Goal: Register for event/course

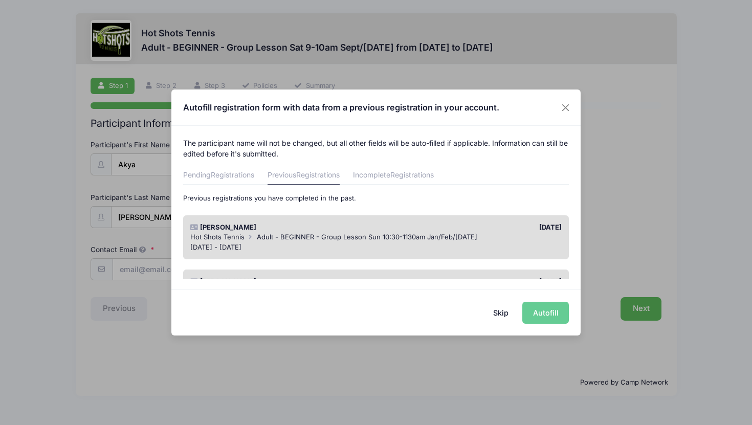
click at [400, 233] on span "Adult - BEGINNER - Group Lesson Sun 10:30-1130am Jan/Feb/March 2025" at bounding box center [367, 237] width 221 height 8
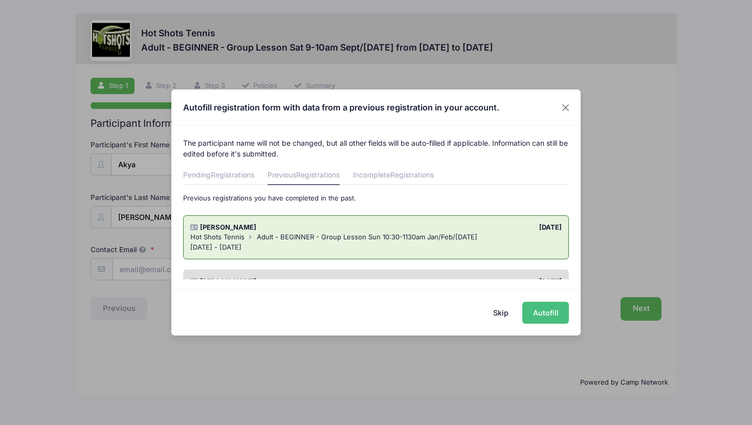
click at [541, 315] on button "Autofill" at bounding box center [546, 313] width 47 height 22
type input "[EMAIL_ADDRESS][DOMAIN_NAME]"
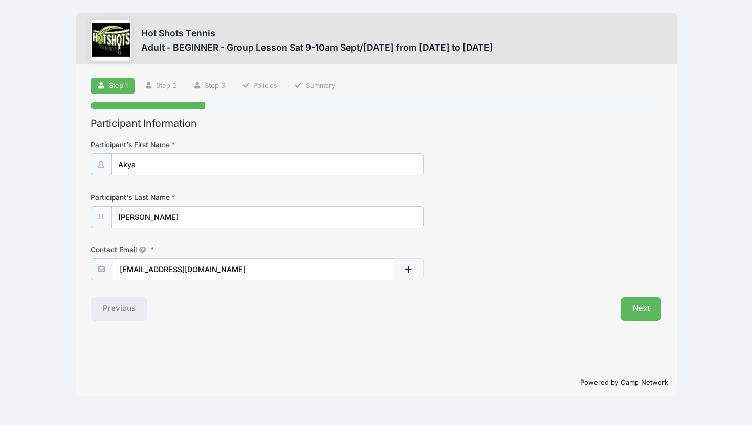
click at [276, 306] on div "Previous" at bounding box center [230, 309] width 291 height 24
click at [648, 308] on button "Next" at bounding box center [641, 309] width 41 height 24
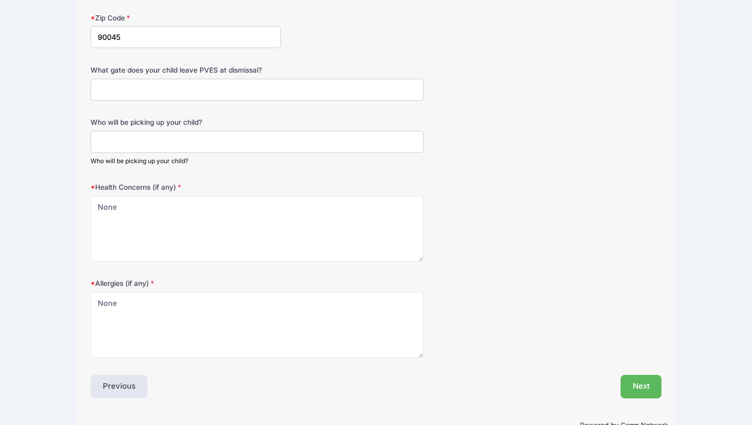
scroll to position [416, 0]
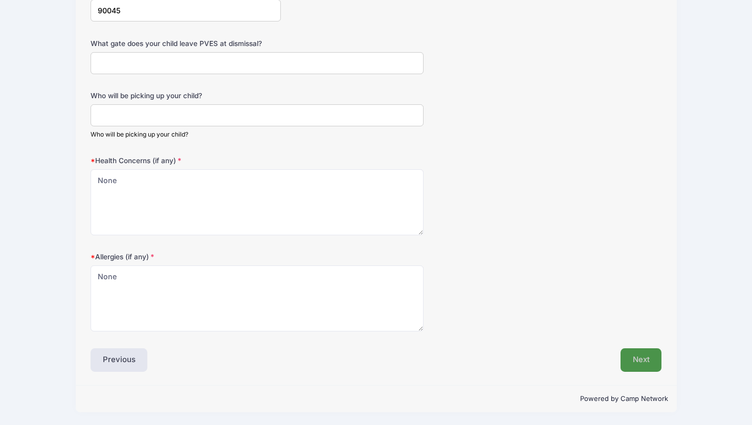
click at [638, 360] on button "Next" at bounding box center [641, 361] width 41 height 24
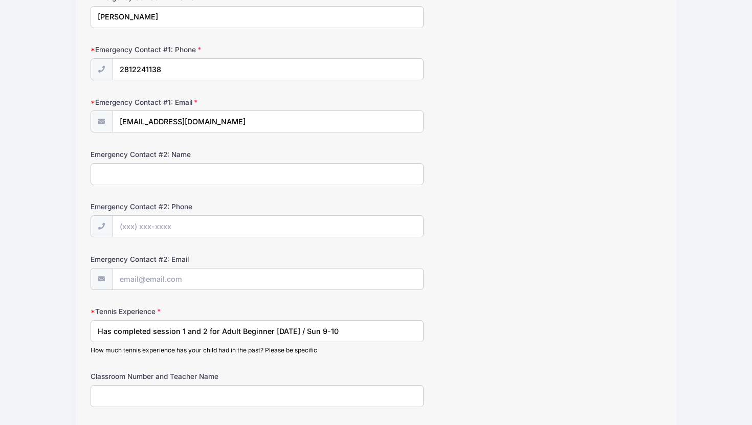
scroll to position [306, 0]
click at [208, 330] on input "Has completed session 1 and 2 for Adult Beginner on Sat / Sun 9-10" at bounding box center [257, 330] width 333 height 22
click at [189, 329] on input "Has completed session 1 and 2 for Adult Beginner on Sat / Sun 9-10" at bounding box center [257, 330] width 333 height 22
click at [160, 335] on input "Has completed session 1 and 2 for Adult Beginner on Sat / Sun 9-10" at bounding box center [257, 330] width 333 height 22
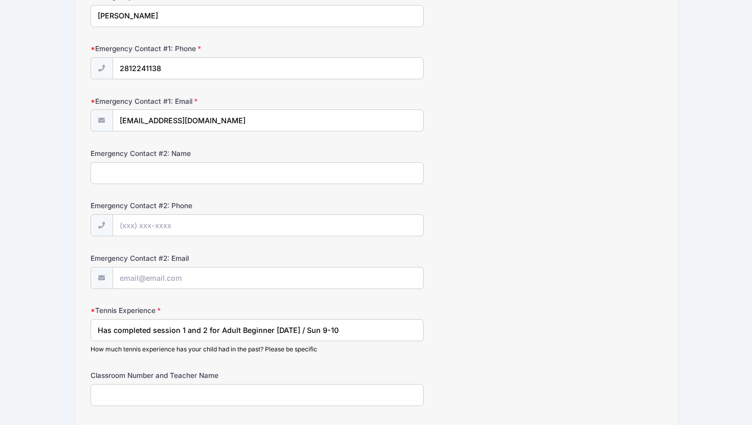
click at [153, 332] on input "Has completed session 1 and 2 for Adult Beginner on Sat / Sun 9-10" at bounding box center [257, 330] width 333 height 22
type input "Has completed previous sessions for Adult Beginner on Sat / Sun 9-10"
click at [504, 312] on div "Tennis Experience Has completed previous sessions for Adult Beginner on Sat / S…" at bounding box center [377, 330] width 572 height 48
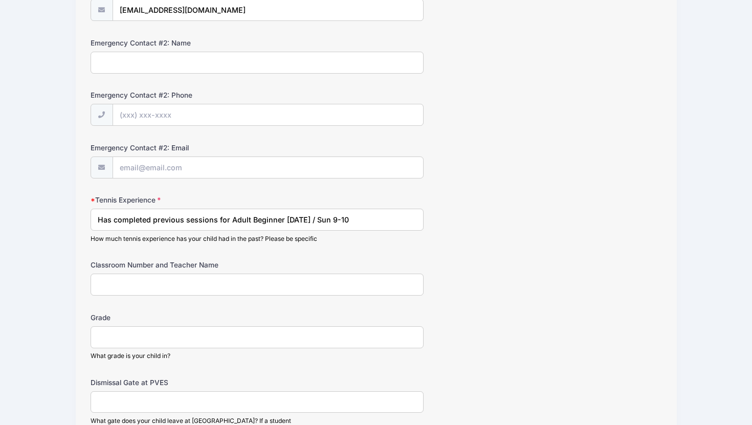
scroll to position [418, 0]
click at [374, 339] on input "Grade" at bounding box center [257, 337] width 333 height 22
type input "10"
click at [583, 296] on form "Parent/Guardian: Name Suneeta Puranik Parent/Guardian: Phone 2812241138 Parent/…" at bounding box center [377, 73] width 572 height 703
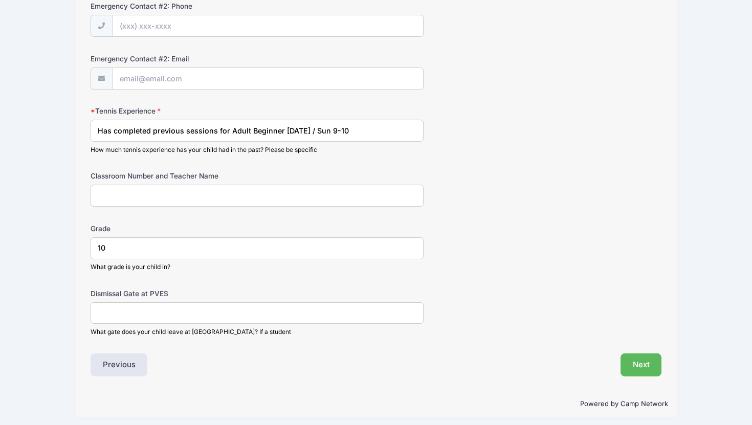
scroll to position [510, 0]
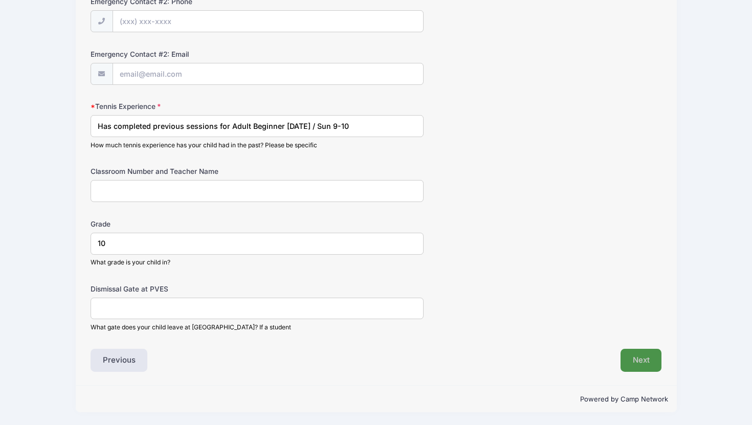
click at [638, 356] on button "Next" at bounding box center [641, 361] width 41 height 24
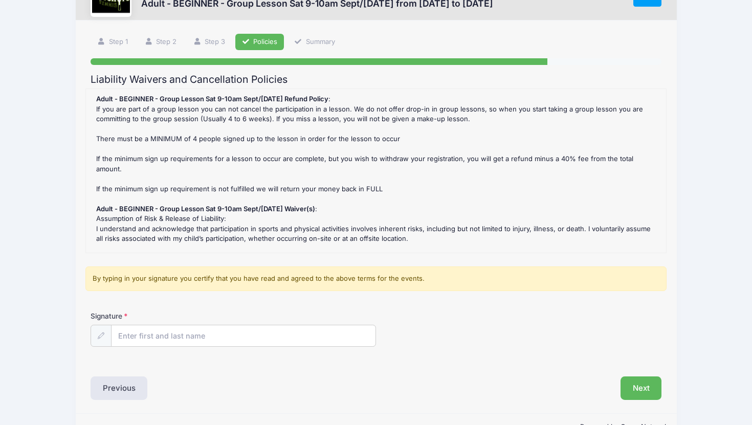
scroll to position [0, 0]
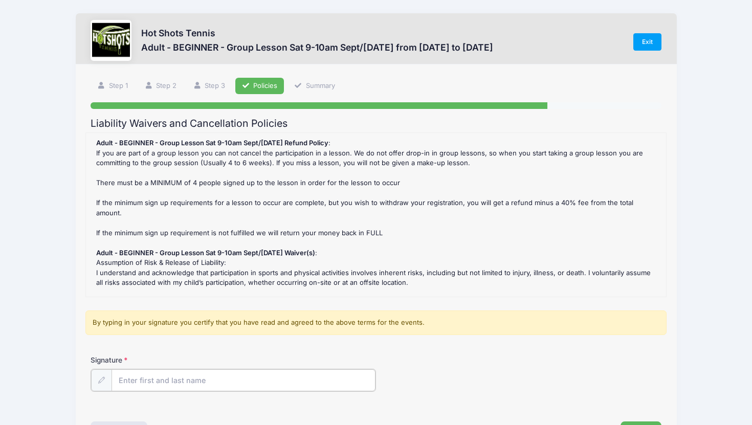
click at [209, 381] on input "Signature" at bounding box center [244, 381] width 264 height 22
type input "Suneeta Puranik"
click at [516, 368] on div "Signature Suneeta Puranik" at bounding box center [377, 373] width 572 height 36
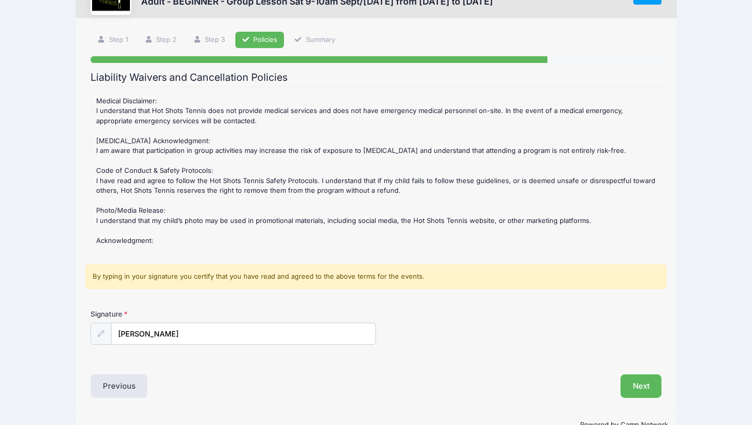
scroll to position [72, 0]
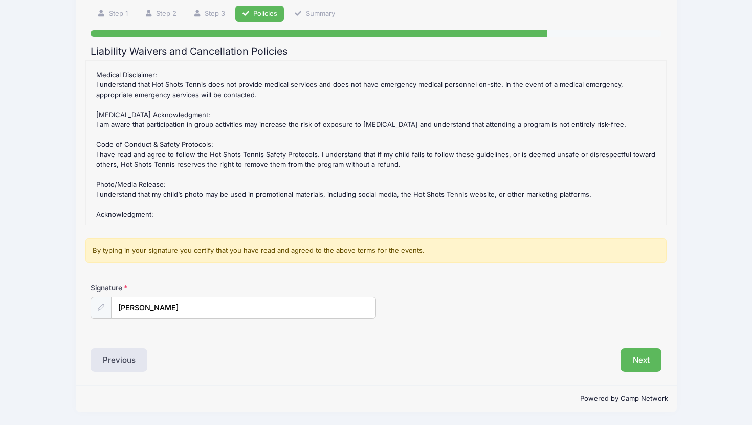
click at [373, 337] on div "Liability Waivers and Cancellation Policies Adult - BEGINNER - Group Lesson Sat…" at bounding box center [377, 209] width 572 height 327
click at [638, 358] on button "Next" at bounding box center [641, 361] width 41 height 24
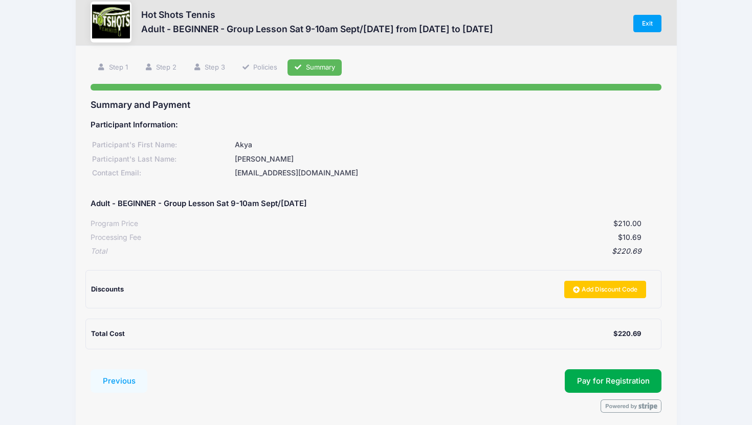
scroll to position [12, 0]
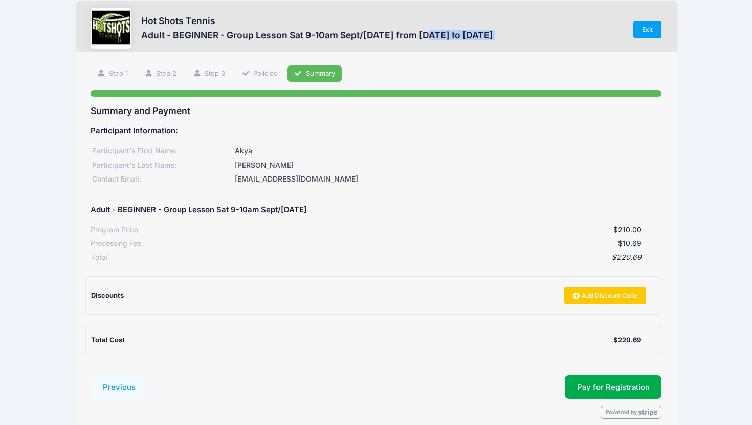
drag, startPoint x: 430, startPoint y: 36, endPoint x: 527, endPoint y: 33, distance: 96.8
click at [527, 33] on div "Hot Shots Tennis Adult - BEGINNER - Group Lesson Sat 9-10am Sept/Oct 2025 from …" at bounding box center [377, 30] width 572 height 44
click at [628, 383] on span "Pay for Registration" at bounding box center [613, 387] width 73 height 9
